Goal: Task Accomplishment & Management: Use online tool/utility

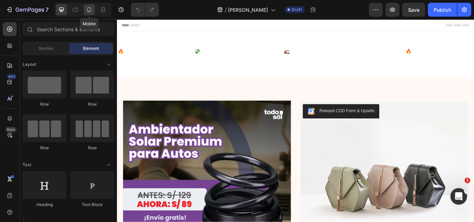
click at [90, 8] on icon at bounding box center [89, 9] width 7 height 7
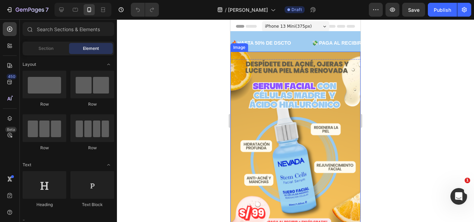
click at [284, 71] on img at bounding box center [295, 148] width 130 height 193
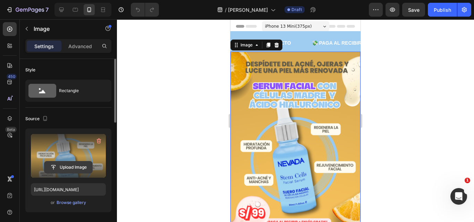
click at [73, 164] on input "file" at bounding box center [68, 168] width 48 height 12
click at [74, 162] on input "file" at bounding box center [68, 168] width 48 height 12
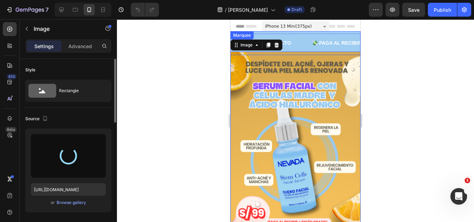
type input "[URL][DOMAIN_NAME]"
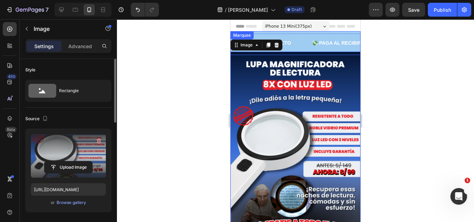
click at [305, 33] on div "🔥HASTA 50% DE DSCTO Text 💸 PAGA AL RECIBIR EN CASA Text 🚛 ENVÍOS A TODO EL PERÚ…" at bounding box center [295, 43] width 130 height 24
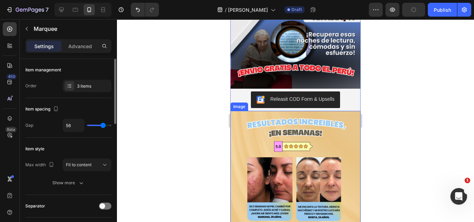
scroll to position [173, 0]
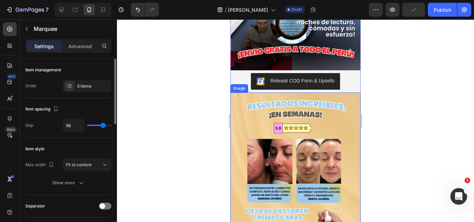
click at [291, 138] on img at bounding box center [295, 189] width 130 height 193
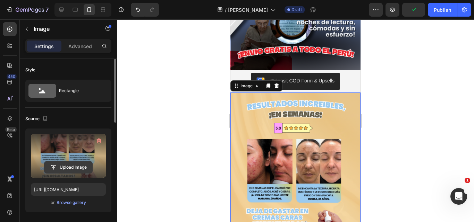
click at [68, 167] on input "file" at bounding box center [68, 168] width 48 height 12
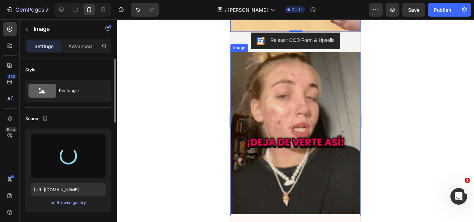
scroll to position [451, 0]
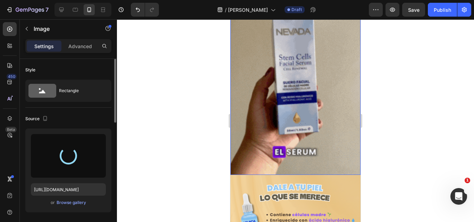
click at [272, 103] on img at bounding box center [295, 93] width 130 height 163
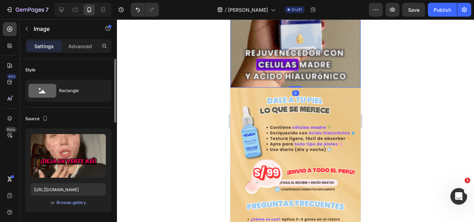
scroll to position [555, 0]
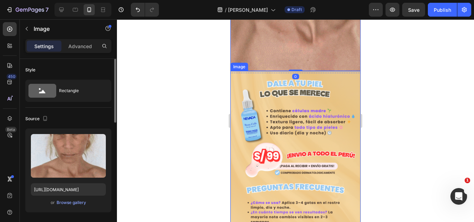
click at [265, 101] on img at bounding box center [295, 167] width 130 height 193
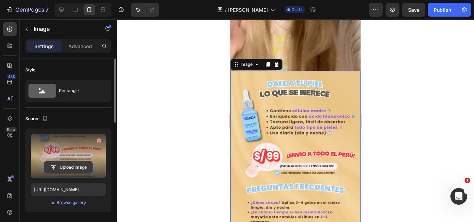
click at [73, 166] on input "file" at bounding box center [68, 168] width 48 height 12
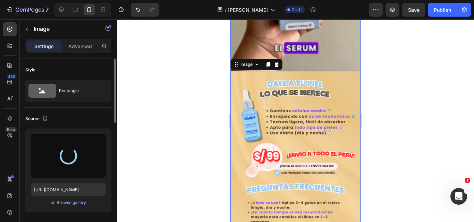
type input "[URL][DOMAIN_NAME]"
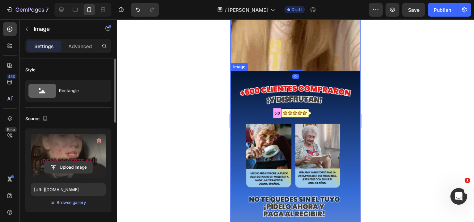
click at [77, 169] on input "file" at bounding box center [68, 168] width 48 height 12
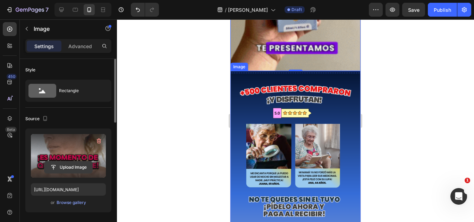
type input "C:\fakepath\GIF WEB (8).gif"
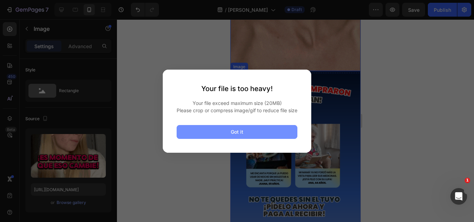
click at [213, 134] on button "Got it" at bounding box center [237, 132] width 121 height 14
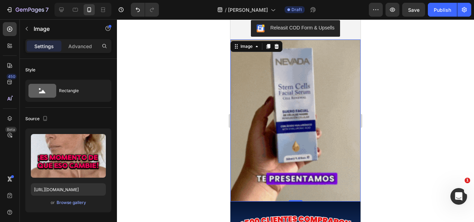
scroll to position [416, 0]
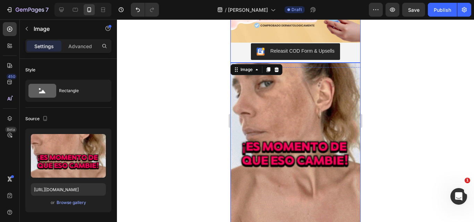
click at [300, 48] on div "Releasit COD Form & Upsells" at bounding box center [302, 51] width 64 height 7
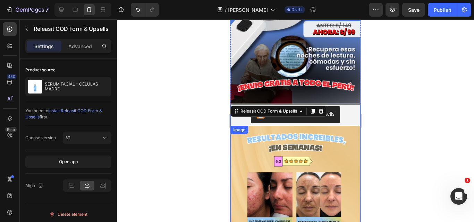
scroll to position [139, 0]
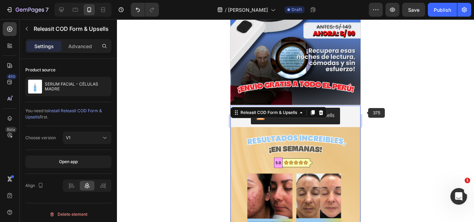
click at [396, 116] on div at bounding box center [295, 120] width 357 height 203
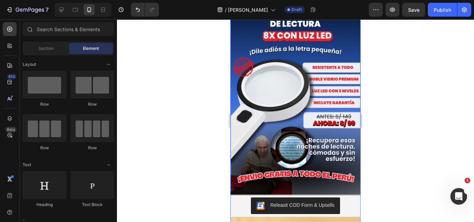
scroll to position [0, 0]
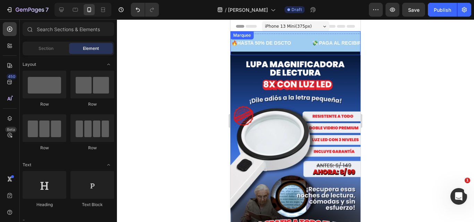
click at [292, 40] on div "🔥HASTA 50% DE DSCTO Text" at bounding box center [271, 43] width 81 height 16
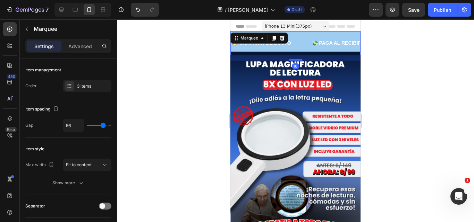
click at [282, 33] on div "Marquee" at bounding box center [259, 38] width 58 height 11
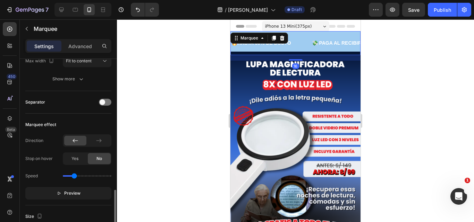
scroll to position [208, 0]
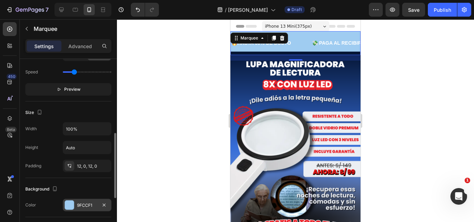
click at [71, 204] on div at bounding box center [69, 205] width 9 height 9
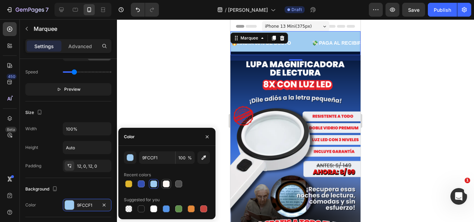
click at [165, 184] on div at bounding box center [166, 184] width 7 height 7
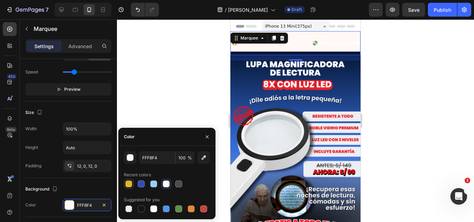
click at [126, 188] on div at bounding box center [129, 184] width 8 height 8
type input "DFB52C"
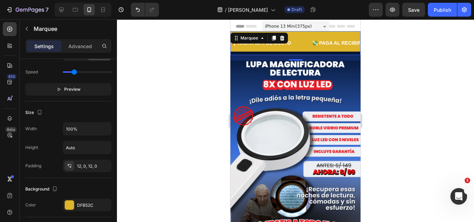
click at [152, 83] on div at bounding box center [295, 120] width 357 height 203
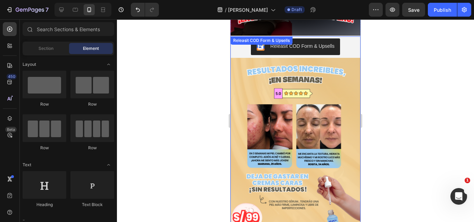
click at [295, 79] on img at bounding box center [295, 154] width 130 height 193
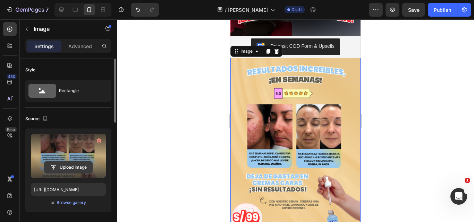
click at [74, 169] on input "file" at bounding box center [68, 168] width 48 height 12
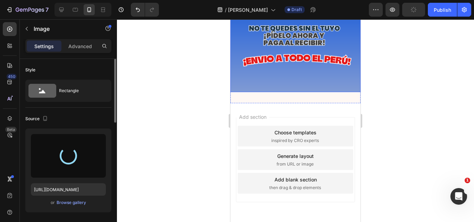
type input "[URL][DOMAIN_NAME]"
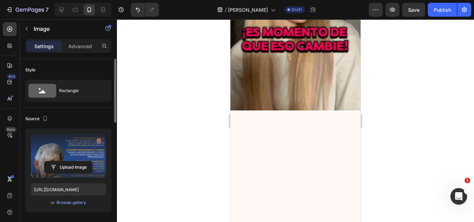
scroll to position [347, 0]
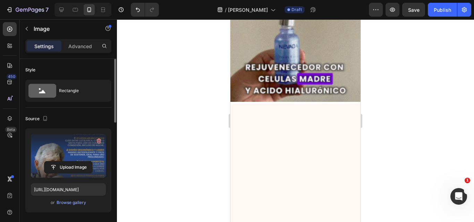
click at [278, 102] on img at bounding box center [295, 20] width 130 height 163
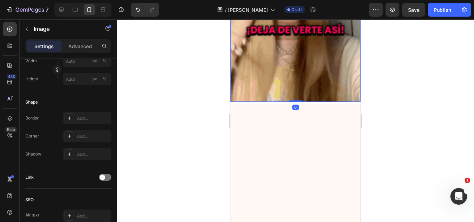
scroll to position [341, 0]
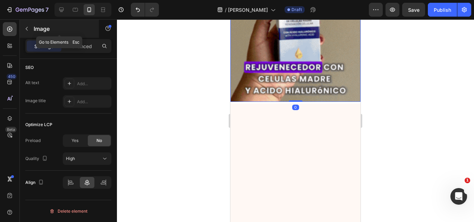
click at [40, 29] on p "Image" at bounding box center [63, 29] width 59 height 8
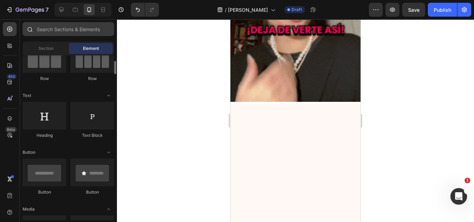
scroll to position [104, 0]
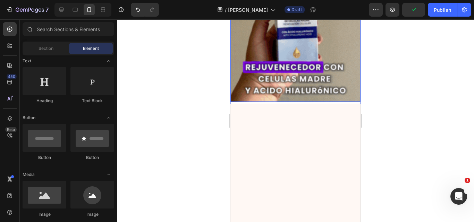
click at [298, 102] on img at bounding box center [295, 20] width 130 height 163
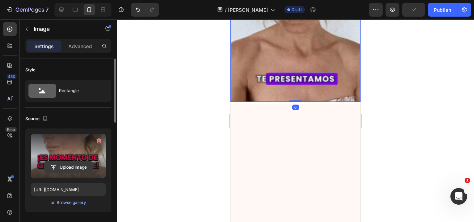
click at [80, 167] on input "file" at bounding box center [68, 168] width 48 height 12
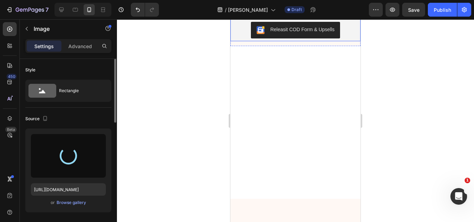
scroll to position [243, 0]
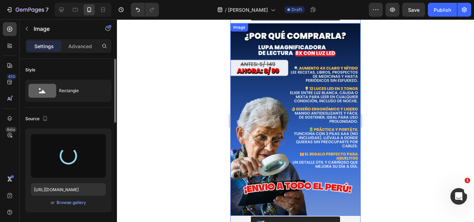
type input "[URL][DOMAIN_NAME]"
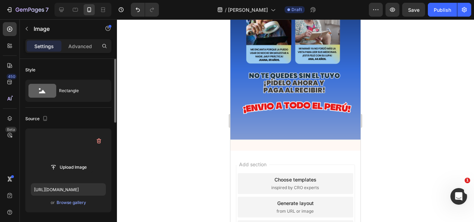
scroll to position [392, 0]
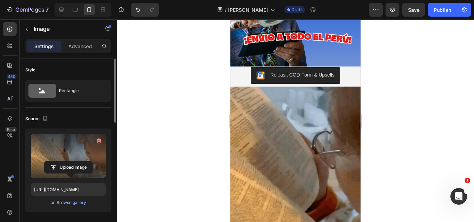
click at [202, 107] on div at bounding box center [295, 120] width 357 height 203
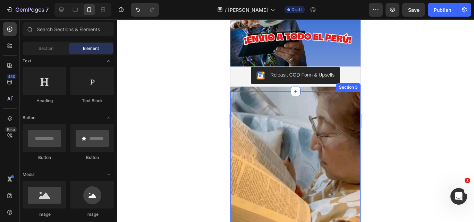
click at [281, 92] on div "Image Section 3" at bounding box center [295, 176] width 130 height 169
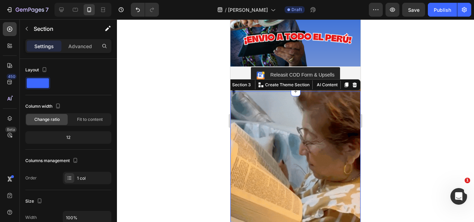
click at [279, 87] on img at bounding box center [295, 168] width 130 height 163
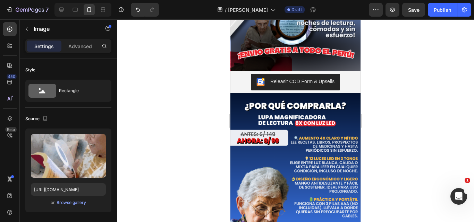
scroll to position [173, 0]
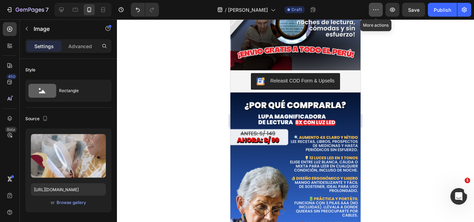
click at [378, 10] on icon "button" at bounding box center [375, 9] width 7 height 7
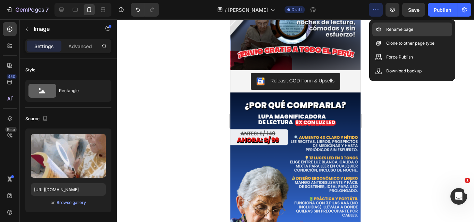
click at [386, 36] on div "Rename page" at bounding box center [412, 43] width 80 height 14
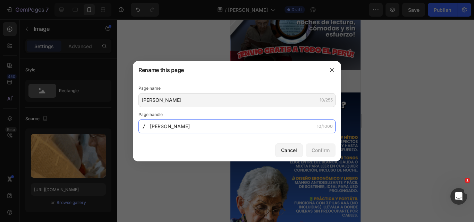
click at [185, 123] on input "[PERSON_NAME]" at bounding box center [236, 127] width 197 height 14
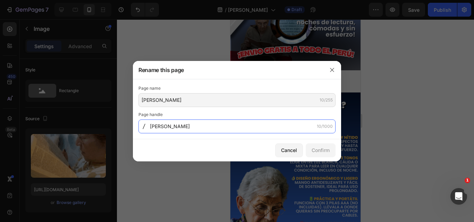
click at [160, 126] on input "[PERSON_NAME]" at bounding box center [236, 127] width 197 height 14
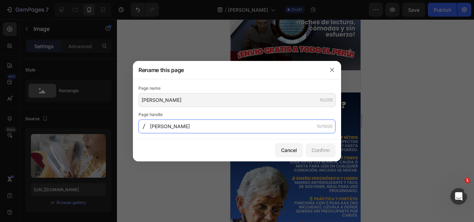
click at [168, 129] on input "[PERSON_NAME]" at bounding box center [236, 127] width 197 height 14
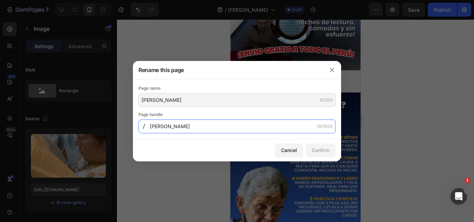
click at [168, 129] on input "[PERSON_NAME]" at bounding box center [236, 127] width 197 height 14
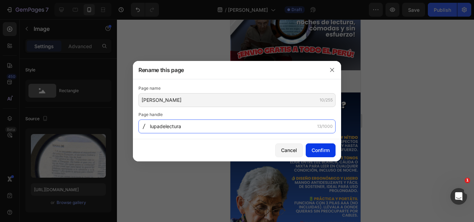
type input "lupadelectura"
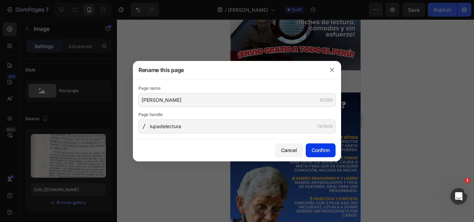
click at [327, 156] on button "Confirm" at bounding box center [321, 151] width 30 height 14
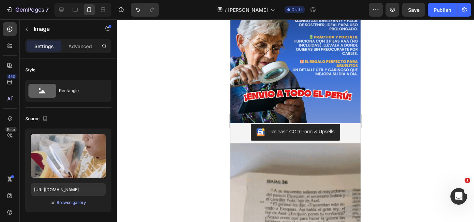
scroll to position [347, 0]
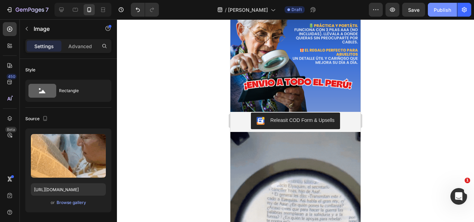
click at [447, 14] on button "Publish" at bounding box center [442, 10] width 29 height 14
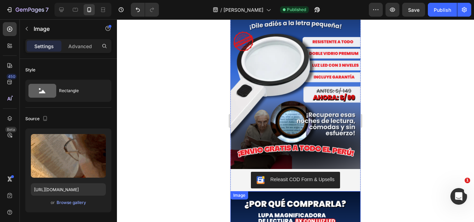
scroll to position [0, 0]
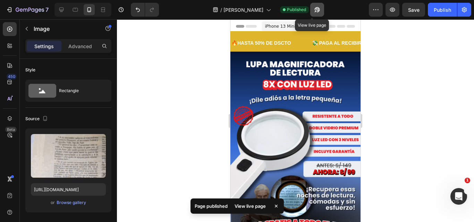
click at [310, 10] on button "button" at bounding box center [317, 10] width 14 height 14
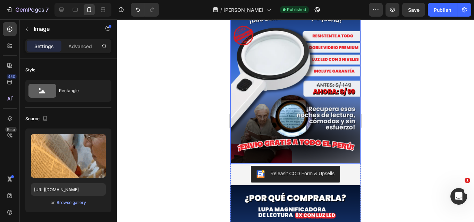
scroll to position [139, 0]
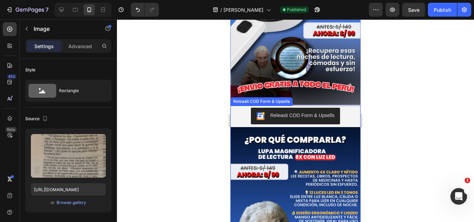
click at [278, 108] on button "Releasit COD Form & Upsells" at bounding box center [295, 116] width 89 height 17
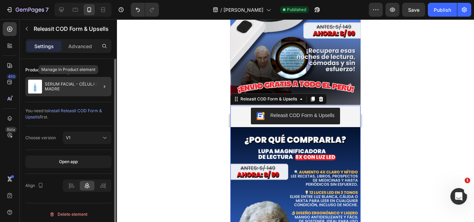
click at [56, 79] on div "SERUM FACIAL - CÉLULAS MADRE" at bounding box center [68, 86] width 86 height 19
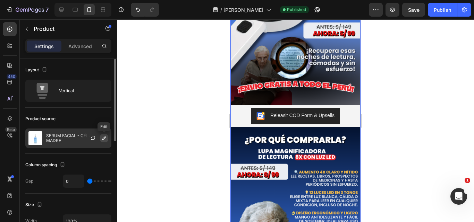
click at [103, 138] on icon "button" at bounding box center [104, 139] width 6 height 6
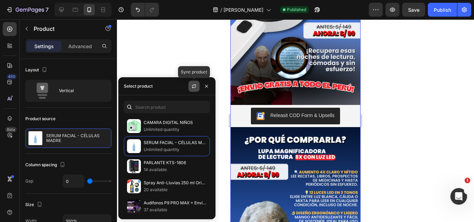
click at [197, 88] on button "button" at bounding box center [193, 86] width 11 height 11
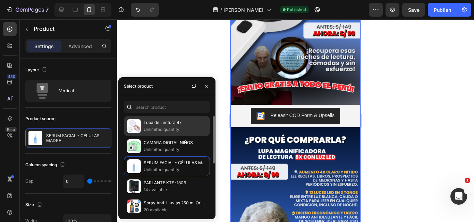
click at [150, 127] on p "Unlimited quantity" at bounding box center [175, 129] width 63 height 7
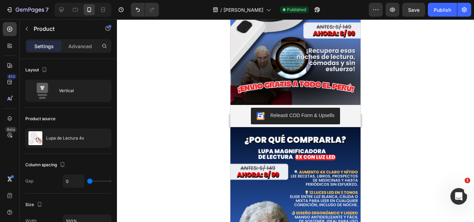
click at [159, 61] on div at bounding box center [295, 120] width 357 height 203
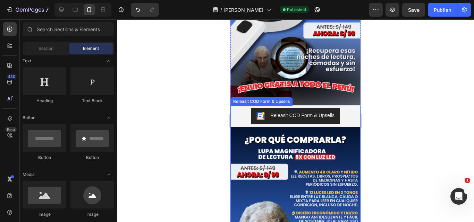
click at [270, 112] on div "Releasit COD Form & Upsells" at bounding box center [302, 115] width 64 height 7
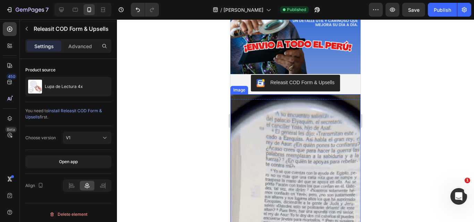
scroll to position [382, 0]
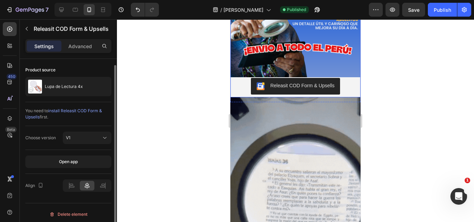
click at [273, 82] on div "Releasit COD Form & Upsells" at bounding box center [302, 85] width 64 height 7
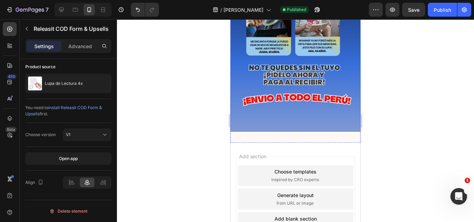
scroll to position [694, 0]
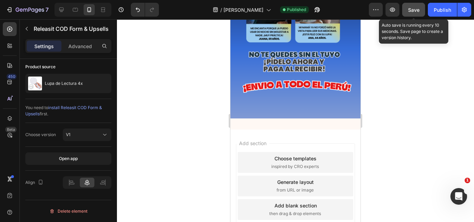
click at [417, 10] on span "Save" at bounding box center [413, 10] width 11 height 6
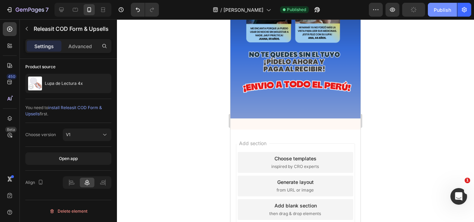
click at [441, 6] on button "Publish" at bounding box center [442, 10] width 29 height 14
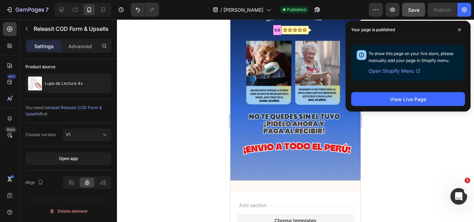
scroll to position [520, 0]
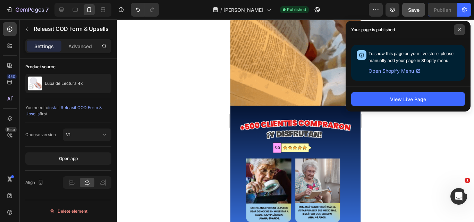
click at [461, 29] on icon at bounding box center [459, 29] width 3 height 3
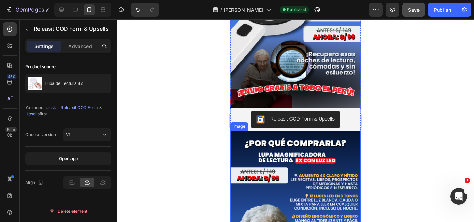
scroll to position [139, 0]
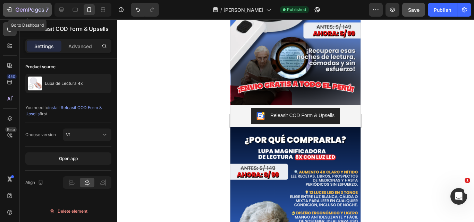
click at [25, 10] on icon "button" at bounding box center [30, 10] width 28 height 6
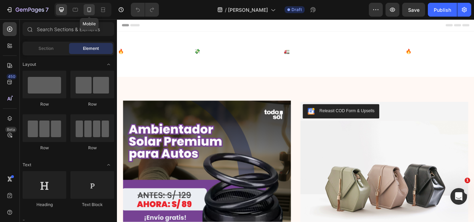
click at [90, 13] on icon at bounding box center [89, 9] width 7 height 7
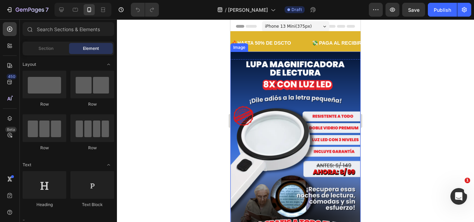
click at [278, 69] on img at bounding box center [295, 148] width 130 height 193
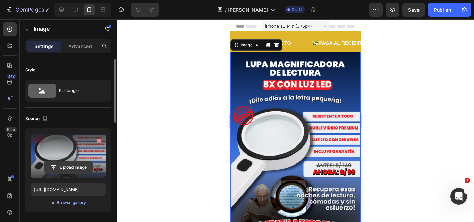
click at [69, 171] on input "file" at bounding box center [68, 168] width 48 height 12
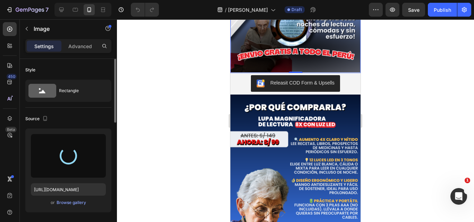
scroll to position [173, 0]
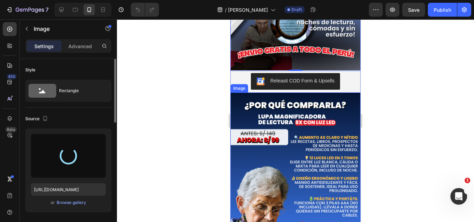
type input "https://cdn.shopify.com/s/files/1/0641/6465/9267/files/gempages_573437835185489…"
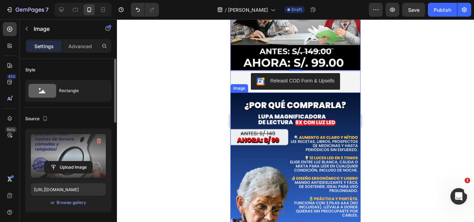
click at [274, 148] on img at bounding box center [295, 189] width 130 height 193
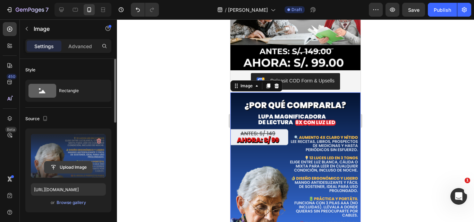
click at [84, 164] on input "file" at bounding box center [68, 168] width 48 height 12
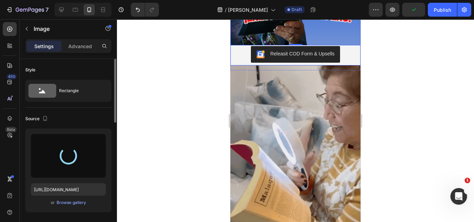
scroll to position [416, 0]
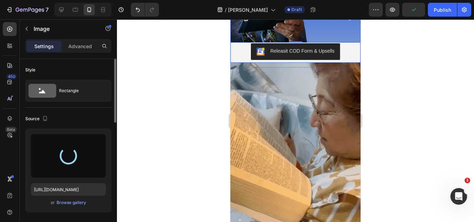
type input "https://cdn.shopify.com/s/files/1/0641/6465/9267/files/gempages_573437835185489…"
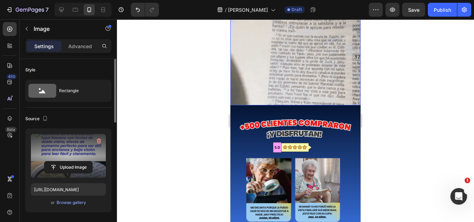
scroll to position [659, 0]
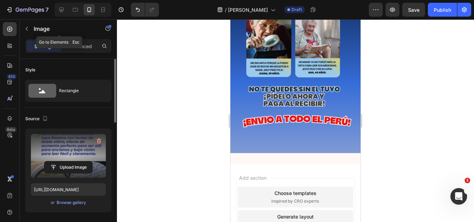
click at [33, 27] on div "Image" at bounding box center [59, 29] width 79 height 18
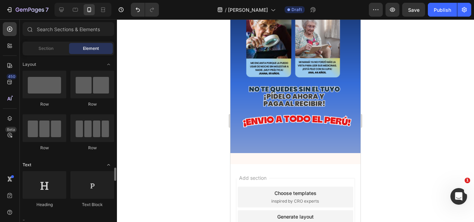
scroll to position [139, 0]
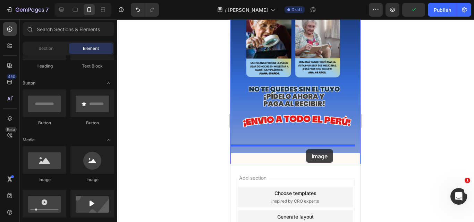
drag, startPoint x: 323, startPoint y: 189, endPoint x: 306, endPoint y: 150, distance: 43.1
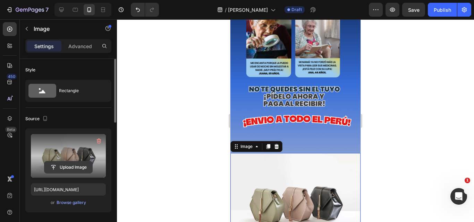
click at [82, 167] on input "file" at bounding box center [68, 168] width 48 height 12
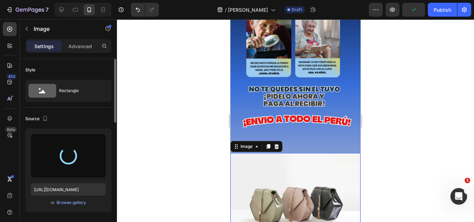
type input "https://cdn.shopify.com/s/files/1/0641/6465/9267/files/gempages_573437835185489…"
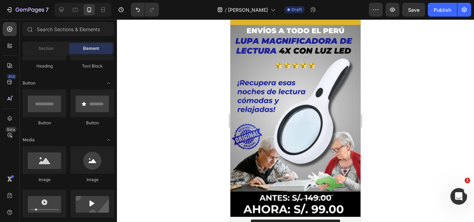
scroll to position [0, 0]
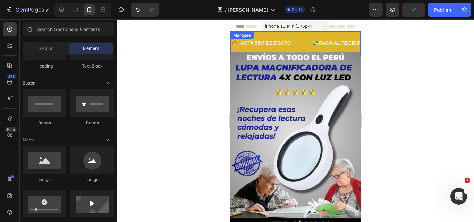
click at [300, 35] on div "🔥HASTA 50% DE DSCTO Text 💸 PAGA AL RECIBIR EN CASA Text 🚛 ENVÍOS A TODO EL PERÚ…" at bounding box center [295, 43] width 130 height 24
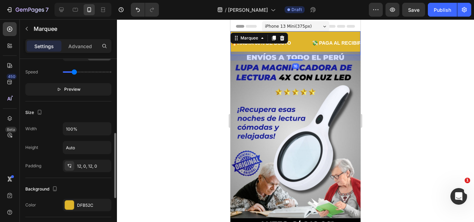
scroll to position [243, 0]
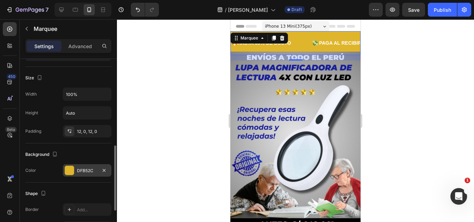
click at [68, 173] on div at bounding box center [69, 170] width 9 height 9
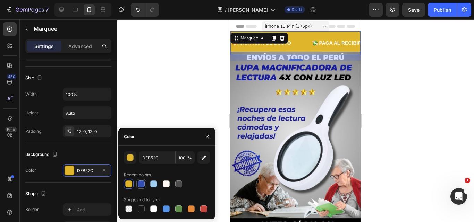
click at [143, 183] on div at bounding box center [141, 184] width 7 height 7
type input "334FB4"
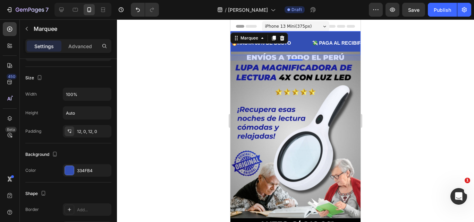
click at [149, 86] on div at bounding box center [295, 120] width 357 height 203
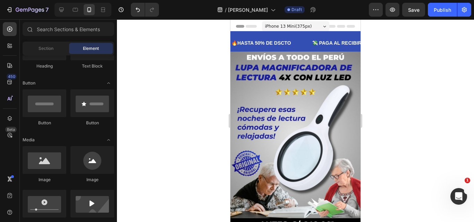
click at [150, 86] on div at bounding box center [295, 120] width 357 height 203
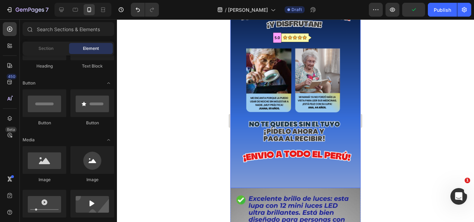
scroll to position [640, 0]
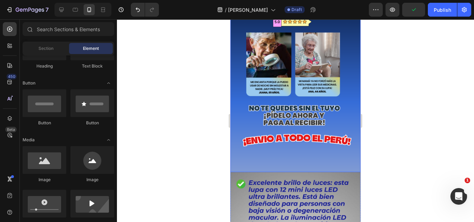
click at [299, 93] on img at bounding box center [295, 76] width 130 height 193
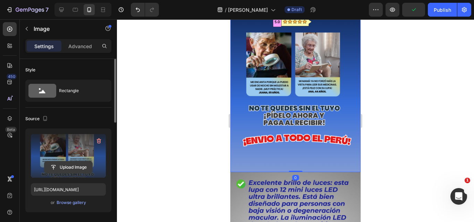
click at [69, 164] on input "file" at bounding box center [68, 168] width 48 height 12
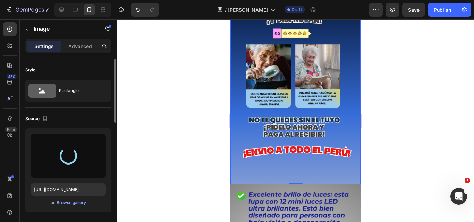
scroll to position [261, 0]
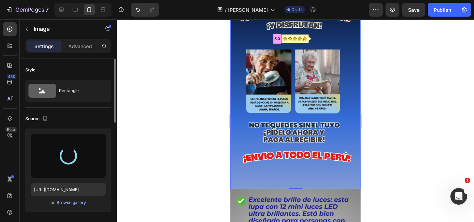
type input "https://cdn.shopify.com/s/files/1/0641/6465/9267/files/gempages_573437835185489…"
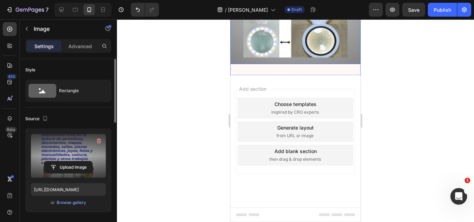
scroll to position [902, 0]
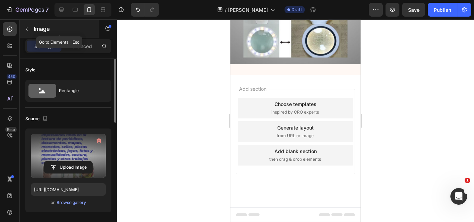
click at [29, 33] on button "button" at bounding box center [26, 28] width 11 height 11
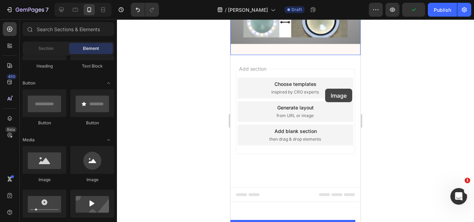
drag, startPoint x: 460, startPoint y: 138, endPoint x: 422, endPoint y: 208, distance: 79.4
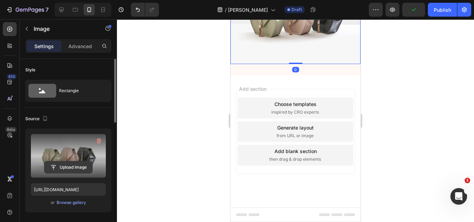
click at [67, 169] on input "file" at bounding box center [68, 168] width 48 height 12
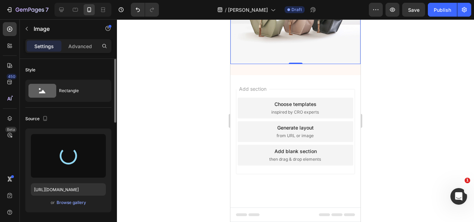
type input "https://cdn.shopify.com/s/files/1/0641/6465/9267/files/gempages_573437835185489…"
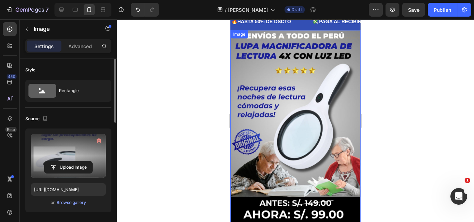
scroll to position [0, 0]
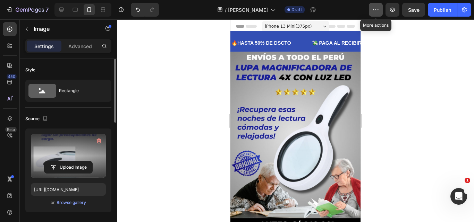
click at [373, 10] on icon "button" at bounding box center [375, 9] width 7 height 7
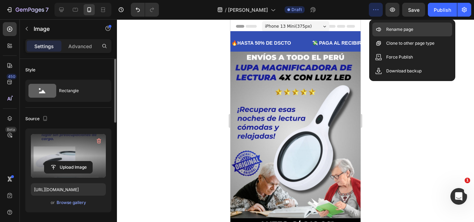
click at [389, 30] on p "Rename page" at bounding box center [399, 29] width 27 height 7
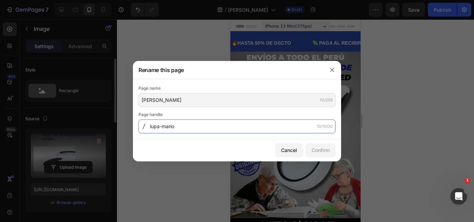
click at [200, 125] on input "lupa-mario" at bounding box center [236, 127] width 197 height 14
click at [155, 128] on input "lupa-mario" at bounding box center [236, 127] width 197 height 14
drag, startPoint x: 159, startPoint y: 126, endPoint x: 191, endPoint y: 125, distance: 32.3
click at [191, 125] on input "lupa-mario" at bounding box center [236, 127] width 197 height 14
type input "lupalecturamario"
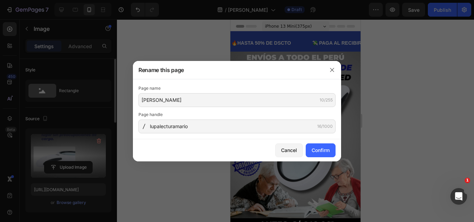
click at [318, 141] on div "Cancel Confirm" at bounding box center [237, 150] width 208 height 22
click at [317, 142] on div "Cancel Confirm" at bounding box center [237, 150] width 208 height 22
click at [317, 146] on button "Confirm" at bounding box center [321, 151] width 30 height 14
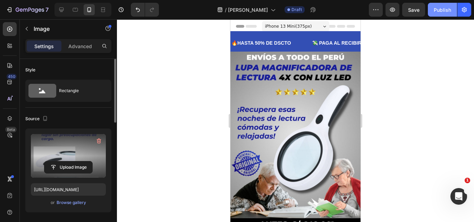
click at [433, 9] on button "Publish" at bounding box center [442, 10] width 29 height 14
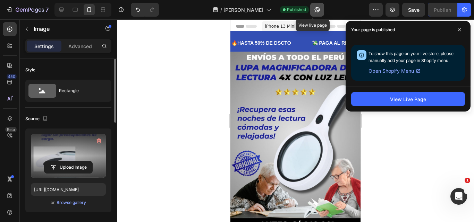
click at [317, 12] on button "button" at bounding box center [317, 10] width 14 height 14
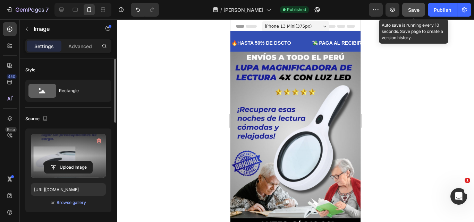
click at [409, 15] on button "Save" at bounding box center [413, 10] width 23 height 14
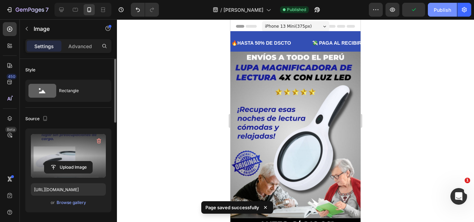
click at [434, 15] on button "Publish" at bounding box center [442, 10] width 29 height 14
